Goal: Transaction & Acquisition: Download file/media

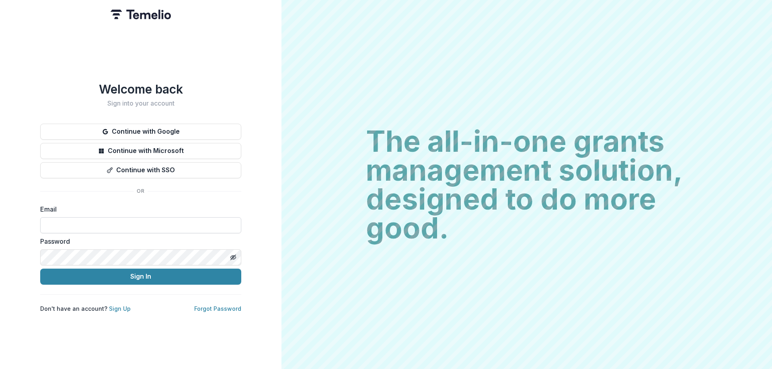
click at [102, 219] on input at bounding box center [140, 225] width 201 height 16
type input "**********"
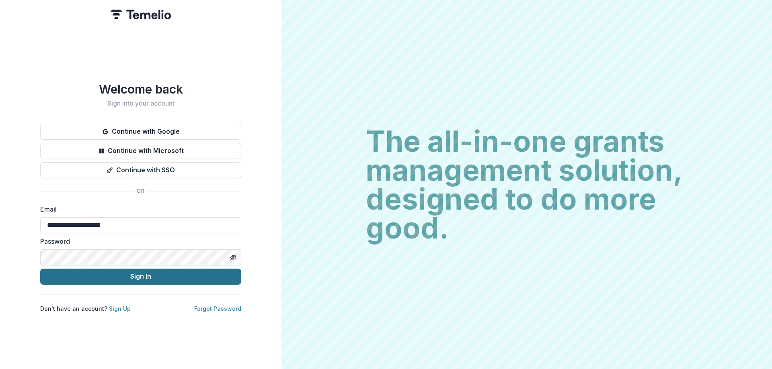
click at [151, 276] on button "Sign In" at bounding box center [140, 277] width 201 height 16
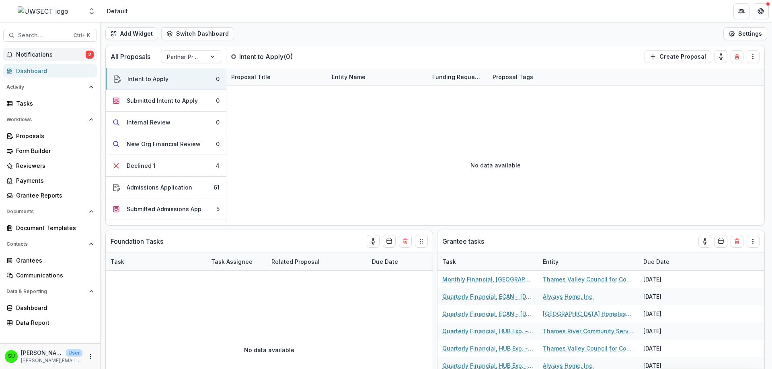
click at [55, 57] on span "Notifications" at bounding box center [51, 54] width 70 height 7
click at [55, 71] on div "Dashboard" at bounding box center [53, 71] width 74 height 8
click at [31, 136] on div "Proposals" at bounding box center [53, 136] width 74 height 8
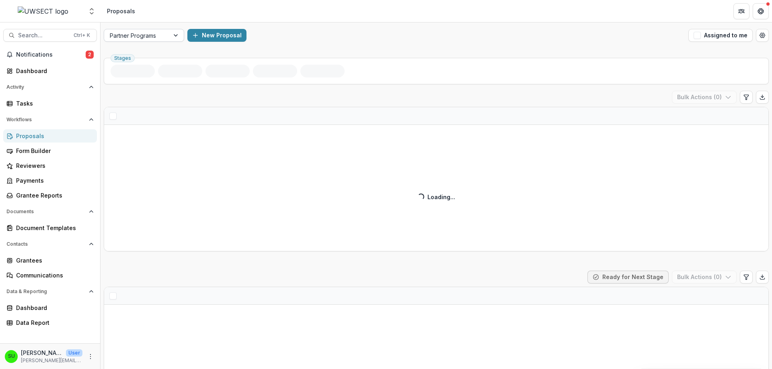
click at [155, 33] on div at bounding box center [137, 36] width 54 height 10
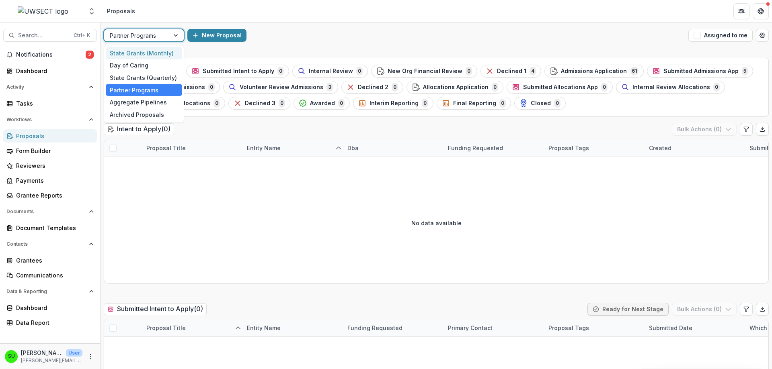
click at [155, 54] on div "State Grants (Monthly)" at bounding box center [144, 53] width 76 height 12
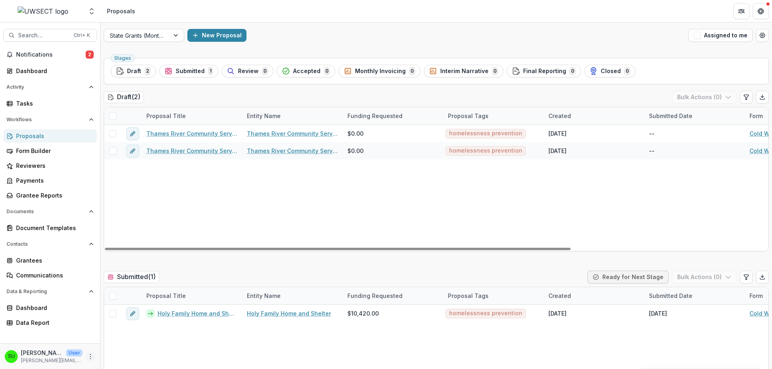
click at [88, 357] on icon "More" at bounding box center [90, 357] width 6 height 6
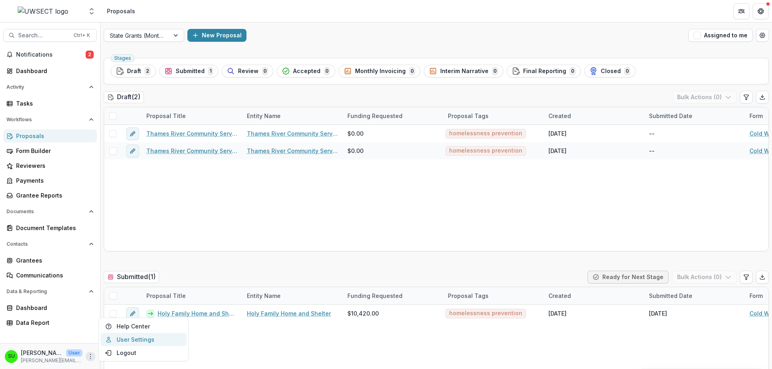
click at [136, 339] on link "User Settings" at bounding box center [143, 339] width 86 height 13
select select "****"
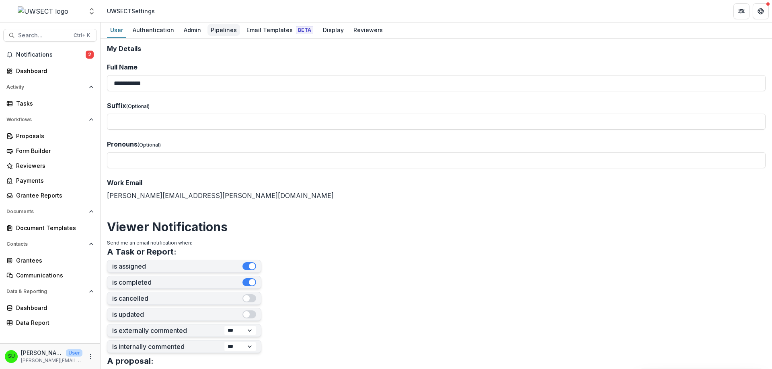
click at [227, 26] on div "Pipelines" at bounding box center [223, 30] width 33 height 12
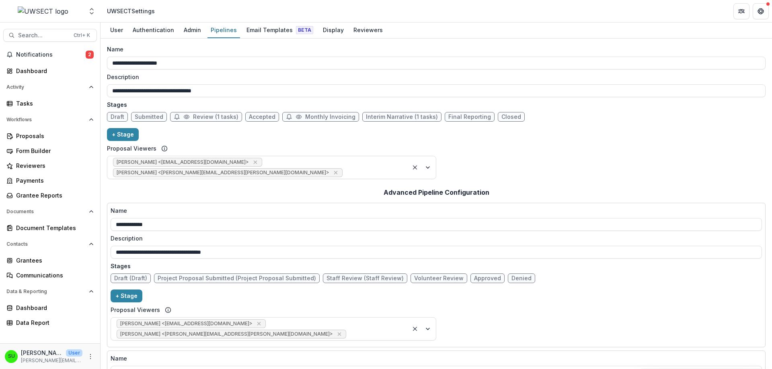
click at [219, 117] on span "Review (1 tasks)" at bounding box center [215, 117] width 45 height 7
select select "******"
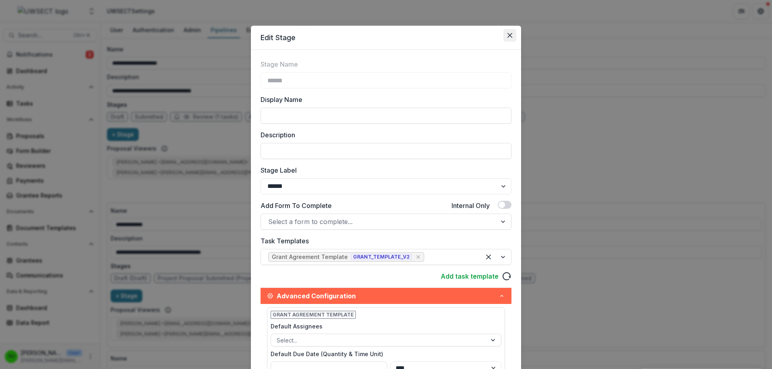
click at [505, 36] on button "Close" at bounding box center [509, 35] width 13 height 13
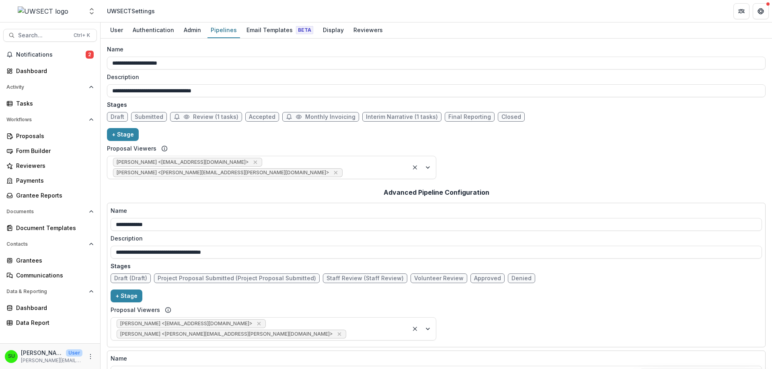
click at [226, 117] on span "Review (1 tasks)" at bounding box center [215, 117] width 45 height 7
select select "******"
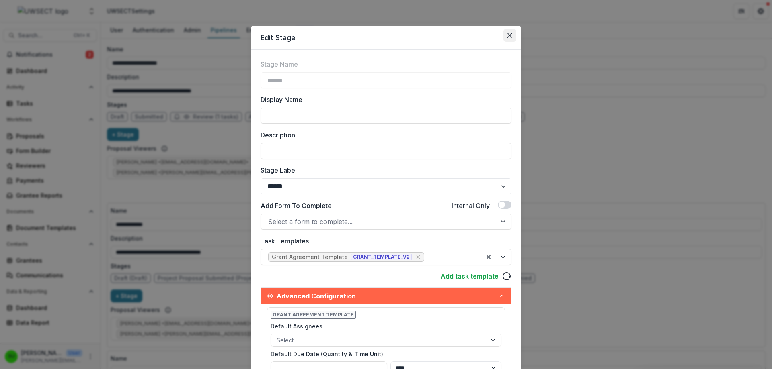
click at [512, 34] on button "Close" at bounding box center [509, 35] width 13 height 13
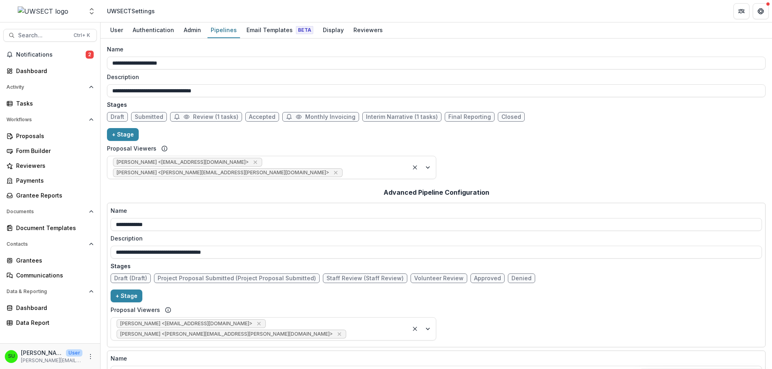
click at [305, 118] on span "Monthly Invoicing" at bounding box center [330, 117] width 50 height 7
select select "*********"
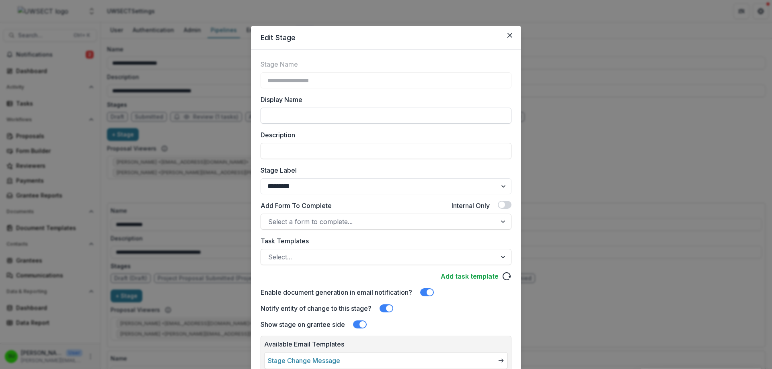
click at [295, 119] on input "Display Name" at bounding box center [385, 116] width 251 height 16
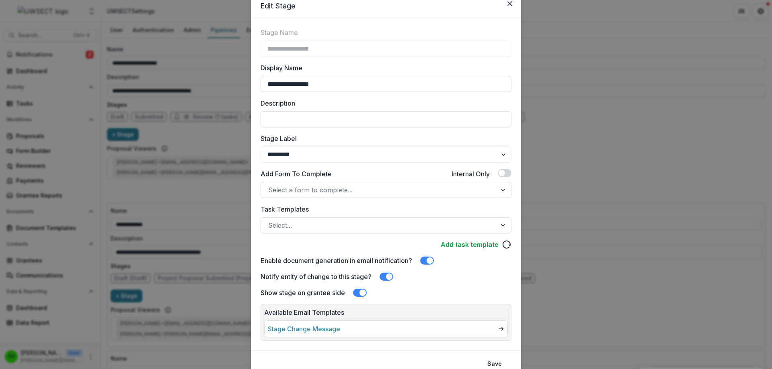
scroll to position [65, 0]
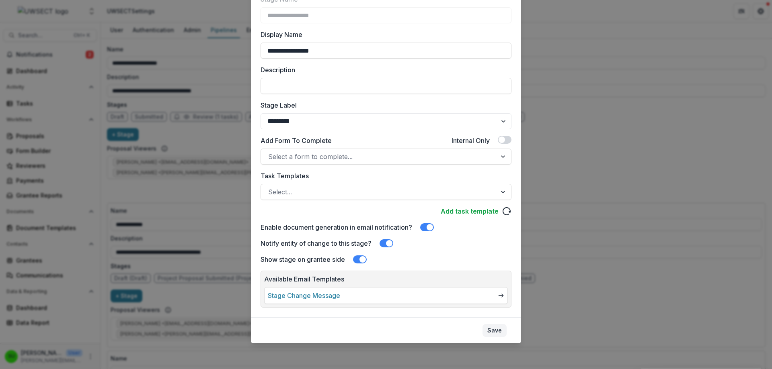
type input "**********"
click at [496, 333] on button "Save" at bounding box center [494, 330] width 24 height 13
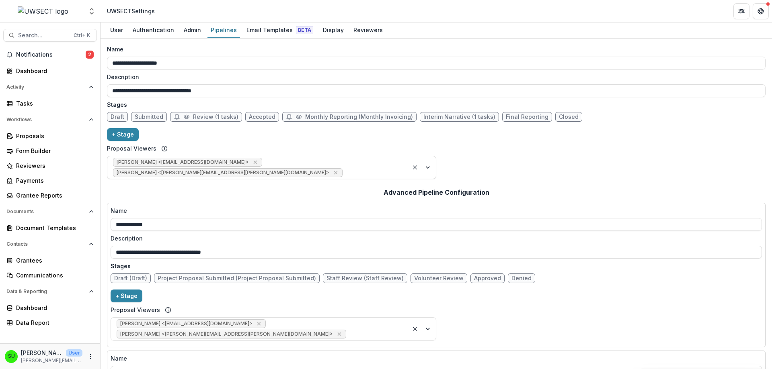
click at [513, 115] on span "Final Reporting" at bounding box center [527, 117] width 43 height 7
select select "*****"
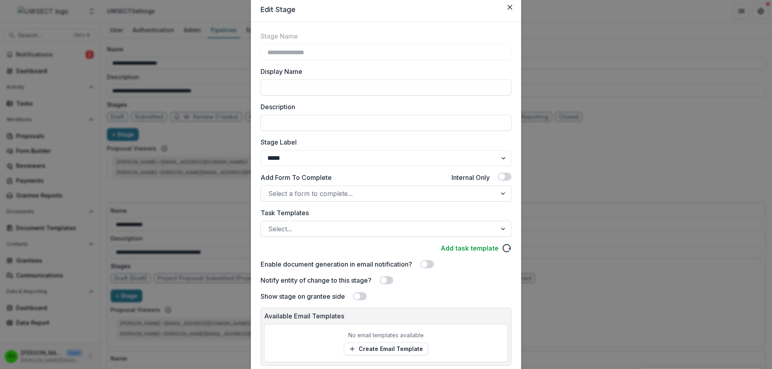
scroll to position [86, 0]
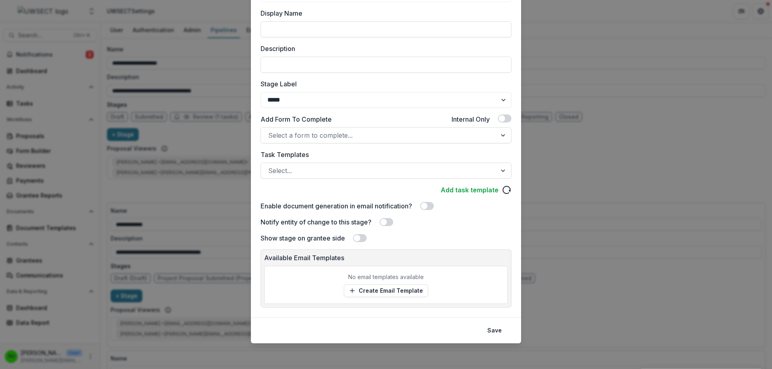
click at [359, 238] on span at bounding box center [357, 238] width 6 height 6
click at [496, 332] on button "Save" at bounding box center [494, 330] width 24 height 13
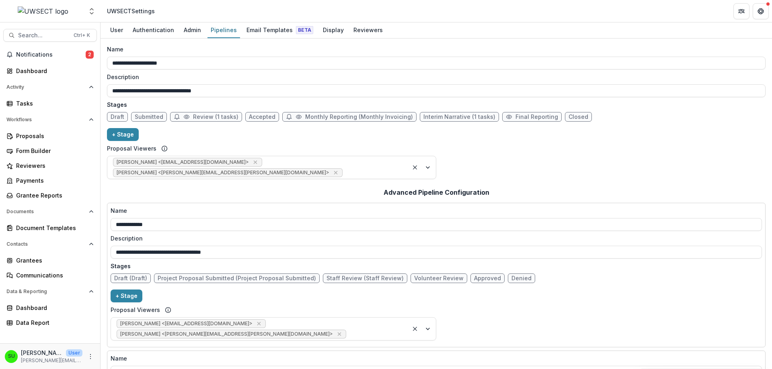
click at [202, 116] on span "Review (1 tasks)" at bounding box center [215, 117] width 45 height 7
select select "******"
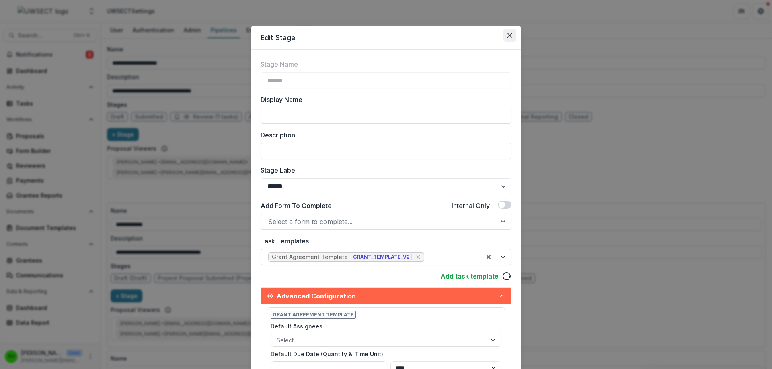
click at [508, 33] on button "Close" at bounding box center [509, 35] width 13 height 13
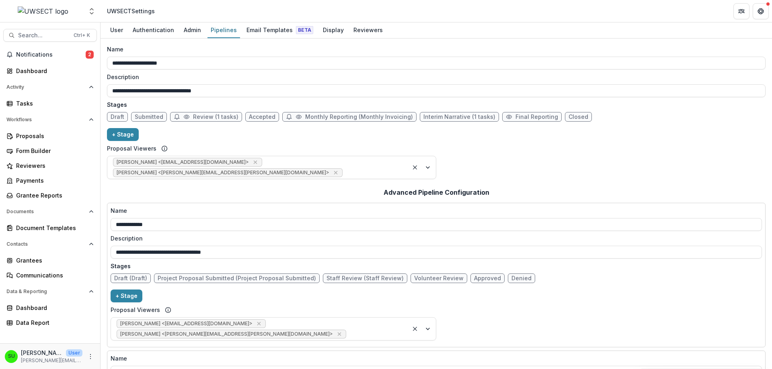
click at [213, 9] on header "UWSECT Settings" at bounding box center [435, 11] width 671 height 22
click at [41, 197] on div "Grantee Reports" at bounding box center [53, 195] width 74 height 8
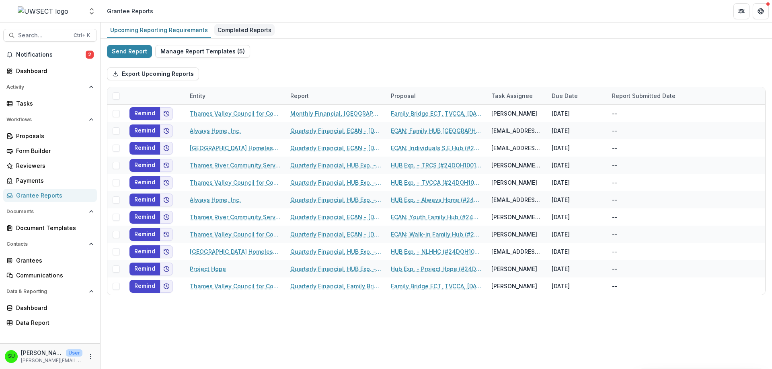
click at [244, 29] on div "Completed Reports" at bounding box center [244, 30] width 60 height 12
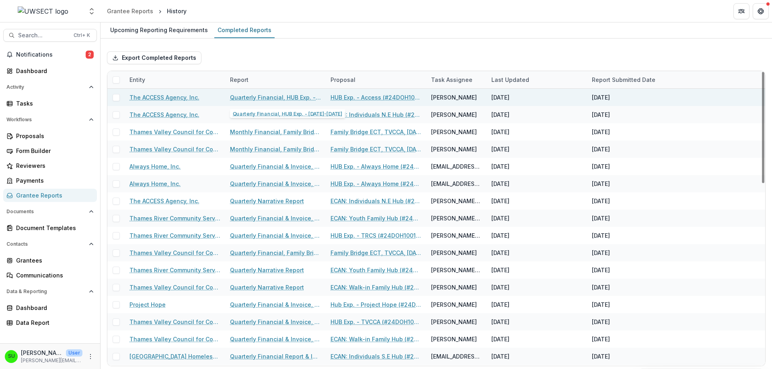
click at [263, 96] on link "Quarterly Financial, HUB Exp. - [DATE]-[DATE]" at bounding box center [275, 97] width 91 height 8
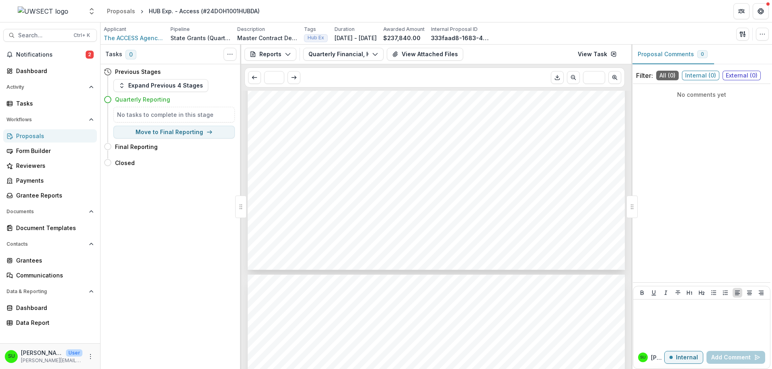
scroll to position [434, 0]
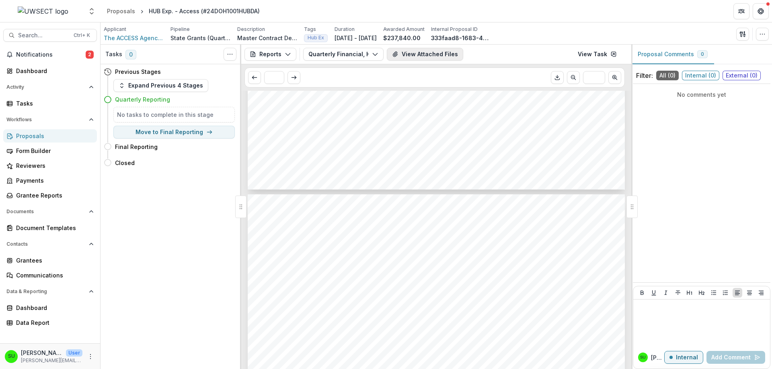
click at [416, 54] on button "View Attached Files" at bounding box center [425, 54] width 76 height 13
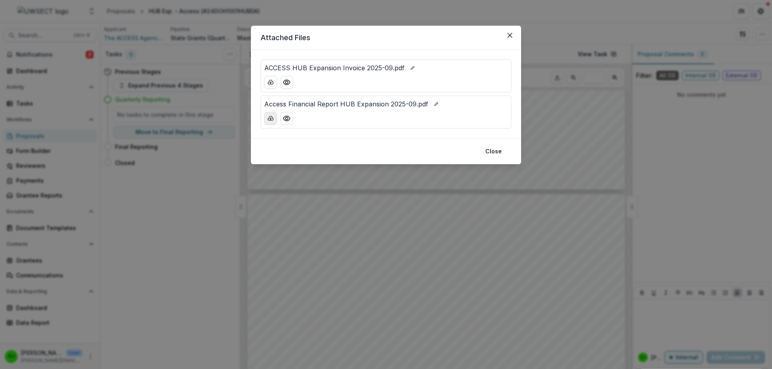
click at [274, 117] on button "download-button" at bounding box center [270, 118] width 13 height 13
click at [269, 82] on icon "download-button" at bounding box center [270, 82] width 5 height 4
click at [511, 37] on icon "Close" at bounding box center [509, 35] width 5 height 5
